Goal: Information Seeking & Learning: Learn about a topic

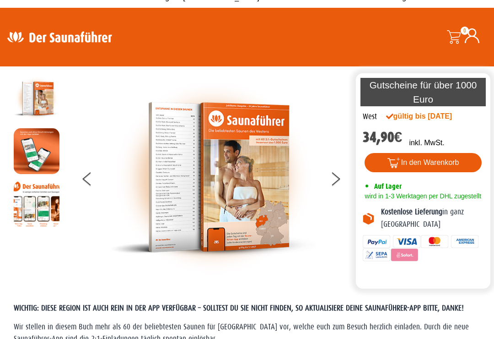
scroll to position [13, 0]
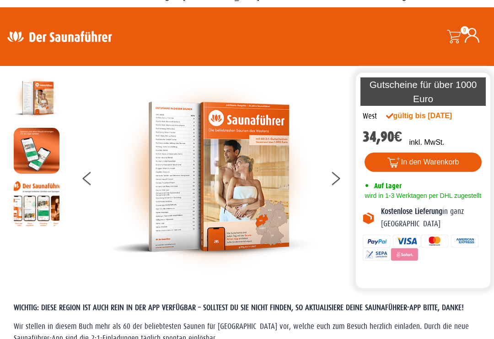
click at [338, 174] on button at bounding box center [341, 179] width 23 height 23
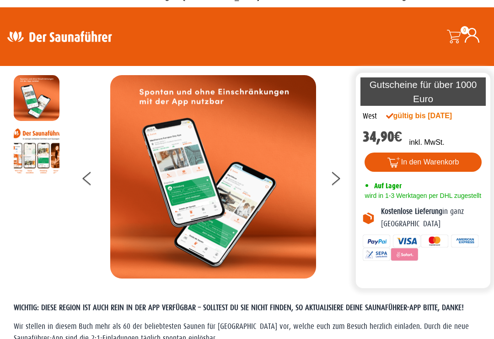
click at [343, 179] on button at bounding box center [341, 179] width 23 height 23
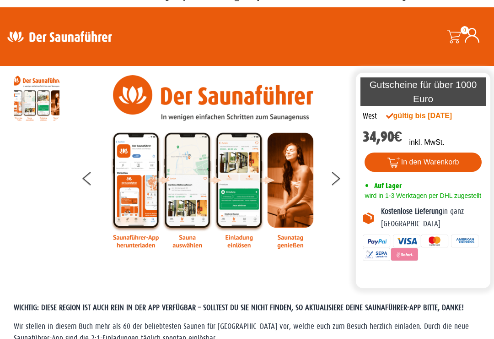
click at [341, 179] on button at bounding box center [341, 179] width 23 height 23
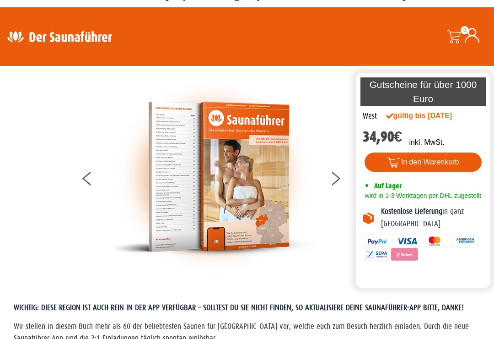
click at [341, 180] on button at bounding box center [341, 179] width 23 height 23
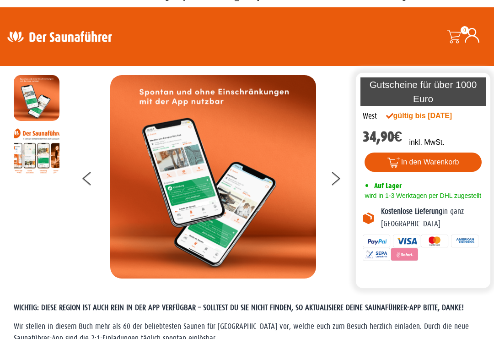
click at [81, 172] on div at bounding box center [213, 176] width 281 height 203
click at [89, 173] on button at bounding box center [94, 179] width 23 height 23
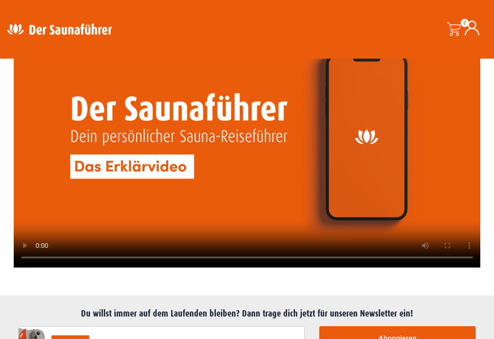
scroll to position [2180, 0]
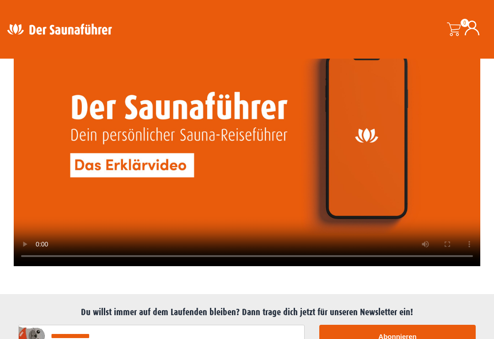
click at [240, 147] on video at bounding box center [247, 134] width 467 height 263
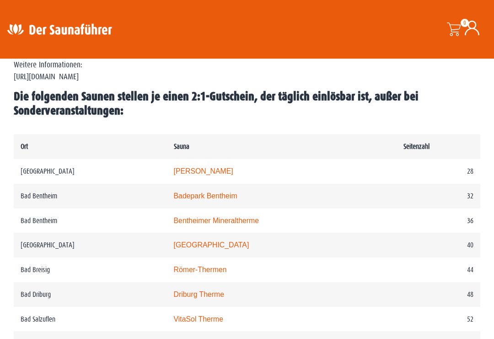
scroll to position [433, 0]
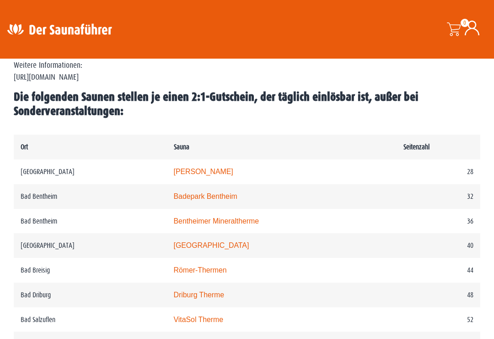
click at [471, 180] on td "28" at bounding box center [439, 171] width 84 height 25
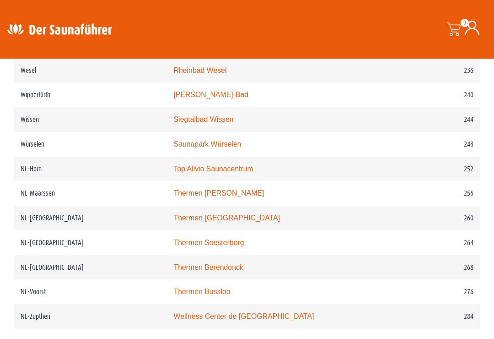
scroll to position [1838, 0]
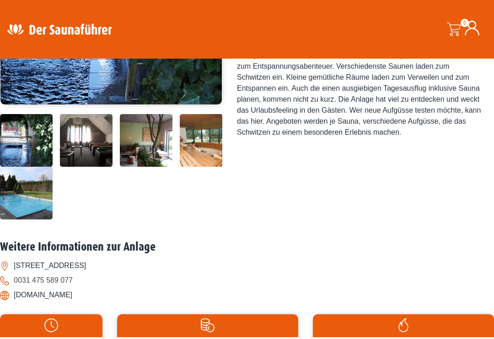
scroll to position [251, 0]
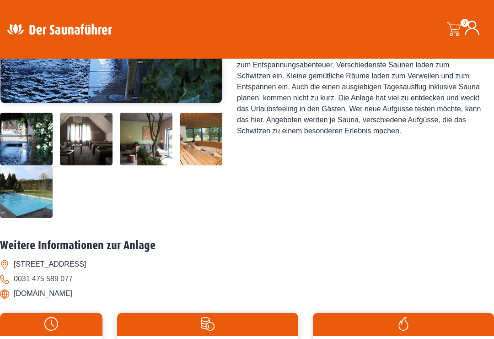
click at [92, 165] on img at bounding box center [86, 139] width 53 height 53
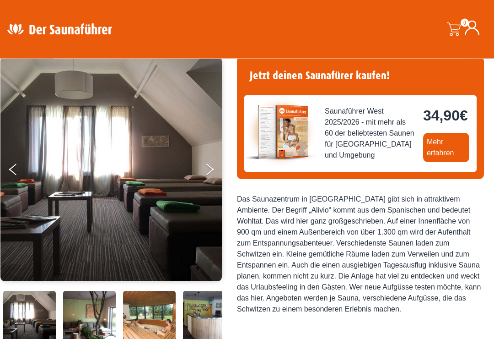
scroll to position [73, 0]
click at [211, 170] on icon "Next" at bounding box center [210, 171] width 8 height 6
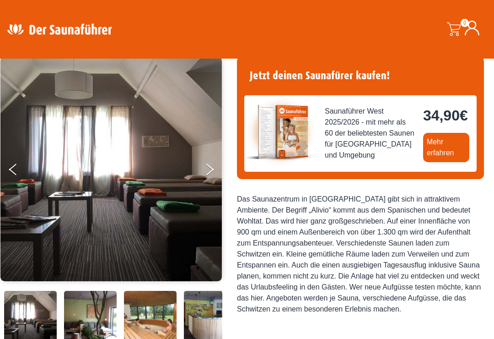
click at [207, 167] on button "Next" at bounding box center [216, 171] width 23 height 23
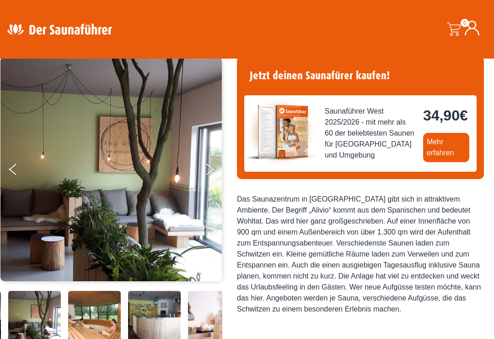
click at [216, 170] on button "Next" at bounding box center [216, 171] width 23 height 23
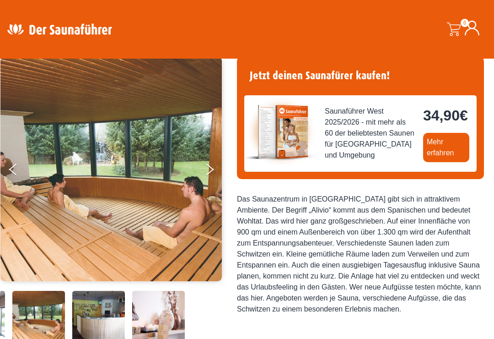
click at [209, 171] on icon "Next" at bounding box center [210, 171] width 8 height 6
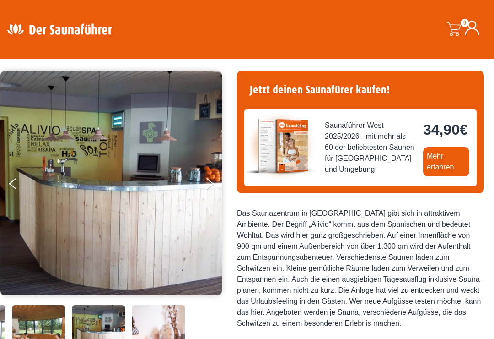
scroll to position [0, 0]
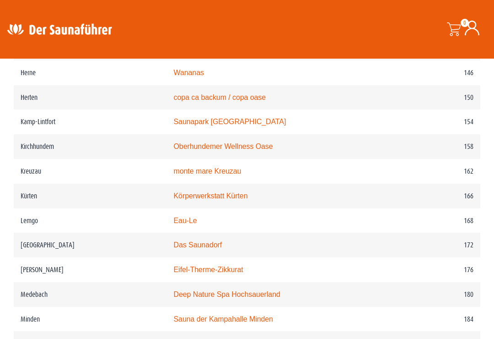
scroll to position [1269, 0]
click at [235, 175] on link "monte mare Kreuzau" at bounding box center [208, 171] width 68 height 8
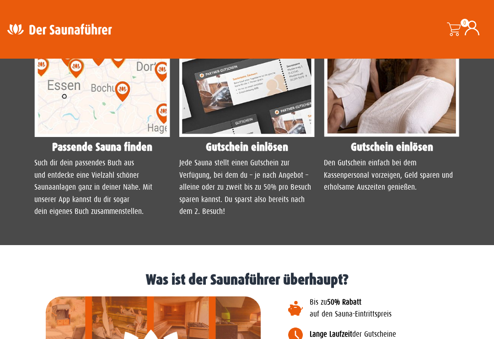
scroll to position [871, 0]
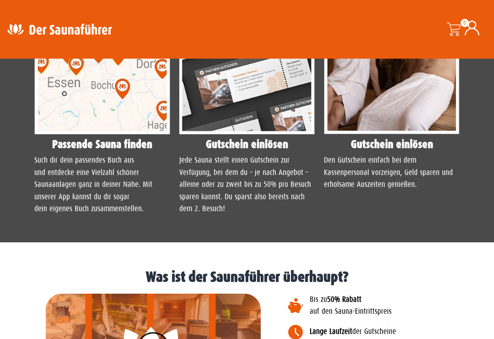
click at [263, 135] on img at bounding box center [247, 50] width 136 height 170
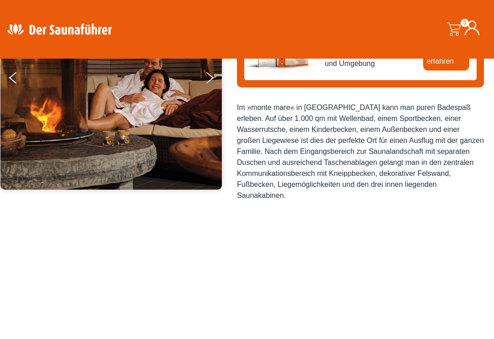
scroll to position [0, 0]
